Goal: Register for event/course

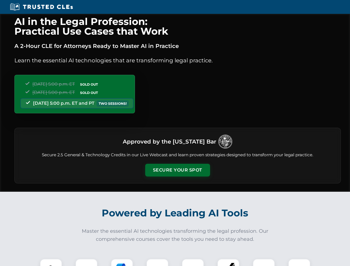
click at [177, 170] on button "Secure Your Spot" at bounding box center [177, 170] width 65 height 13
